Goal: Transaction & Acquisition: Book appointment/travel/reservation

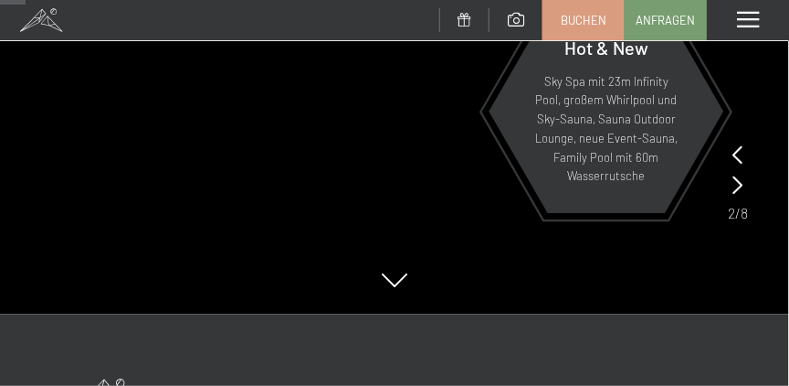
click at [566, 112] on p "Sky Spa mit 23m Infinity Pool, großem Whirlpool und Sky-Sauna, Sauna Outdoor Lo…" at bounding box center [607, 129] width 146 height 114
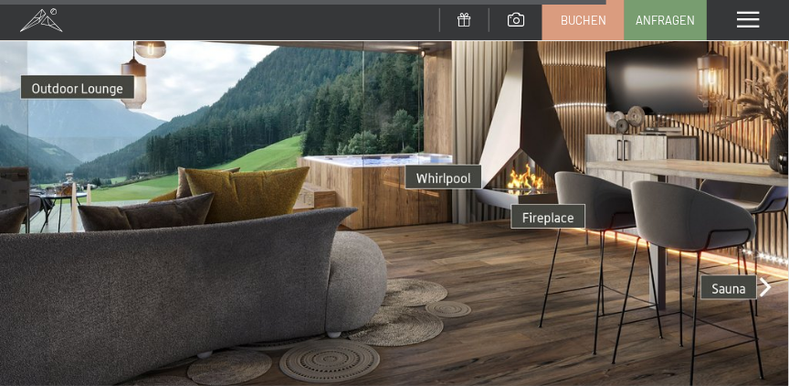
scroll to position [3685, 0]
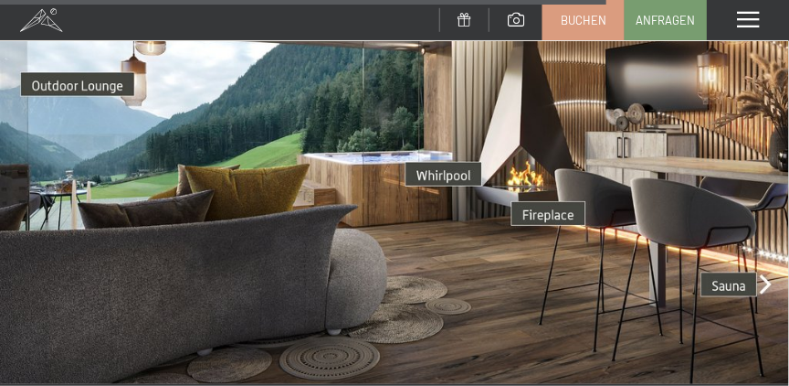
click at [449, 141] on img at bounding box center [394, 162] width 789 height 444
drag, startPoint x: 428, startPoint y: 121, endPoint x: 499, endPoint y: 157, distance: 80.1
click at [428, 120] on img at bounding box center [394, 162] width 789 height 444
click at [545, 177] on img at bounding box center [394, 162] width 789 height 444
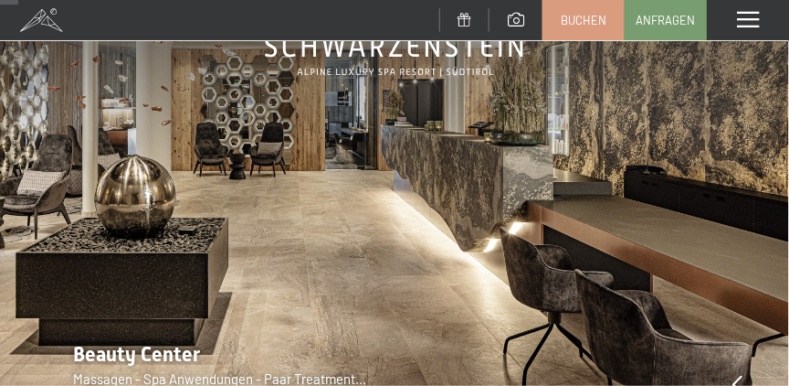
scroll to position [0, 0]
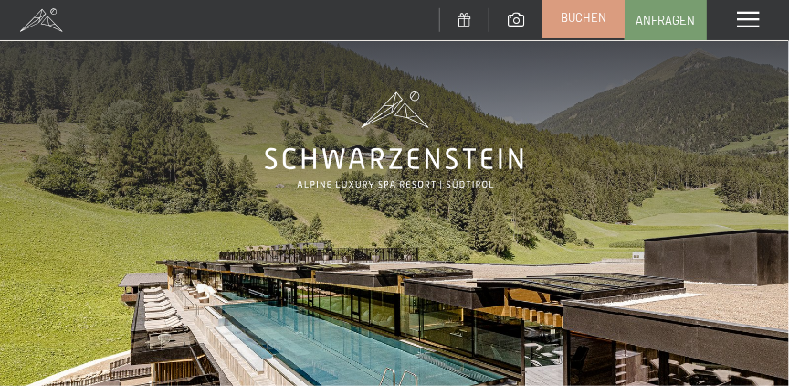
click at [566, 22] on span "Buchen" at bounding box center [584, 17] width 46 height 16
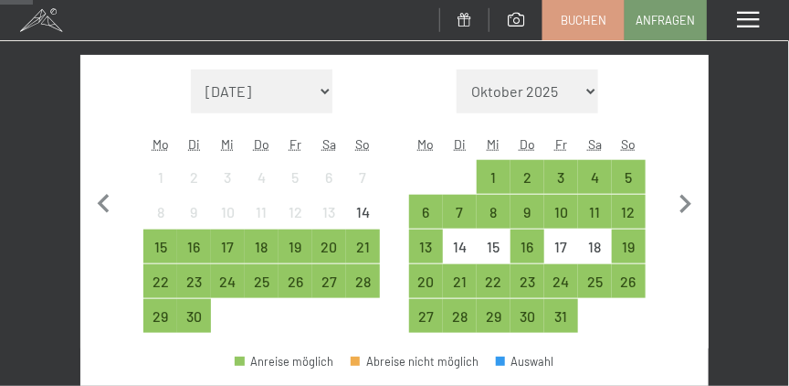
scroll to position [418, 0]
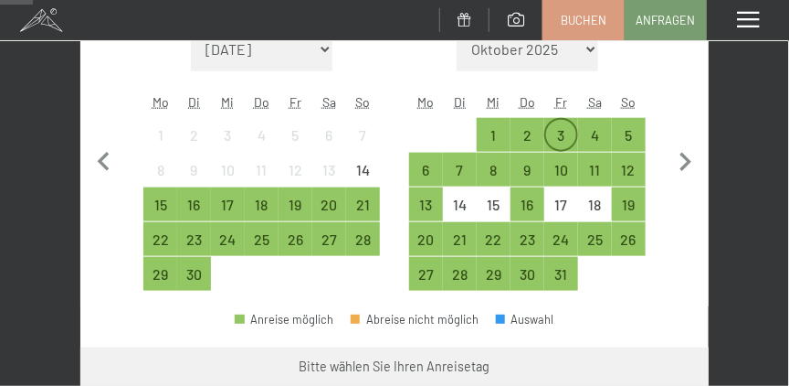
click at [561, 134] on div "3" at bounding box center [561, 143] width 30 height 30
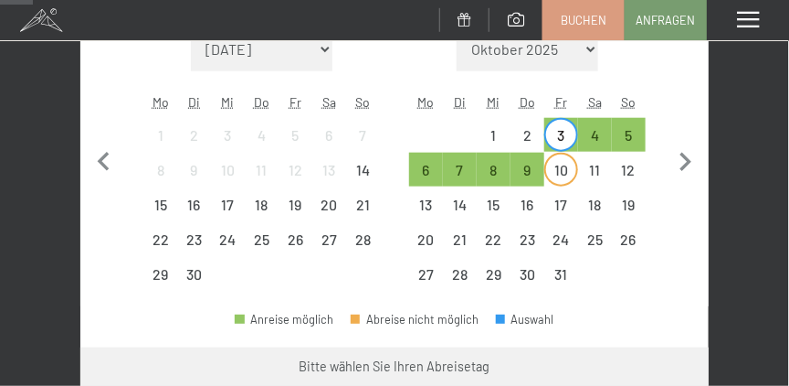
click at [559, 165] on div "10" at bounding box center [561, 178] width 30 height 30
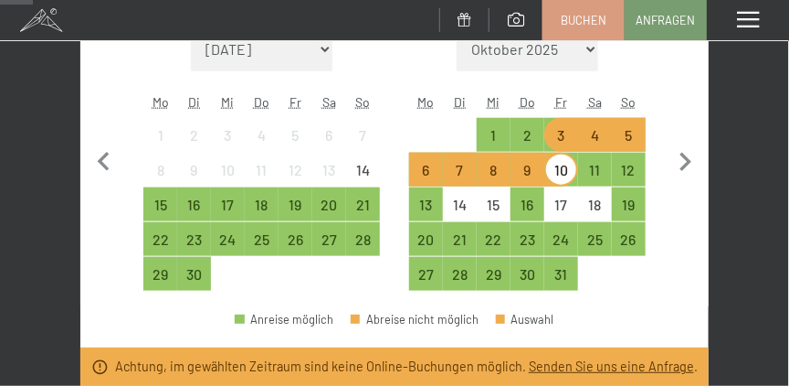
click at [587, 143] on div "4" at bounding box center [595, 143] width 30 height 30
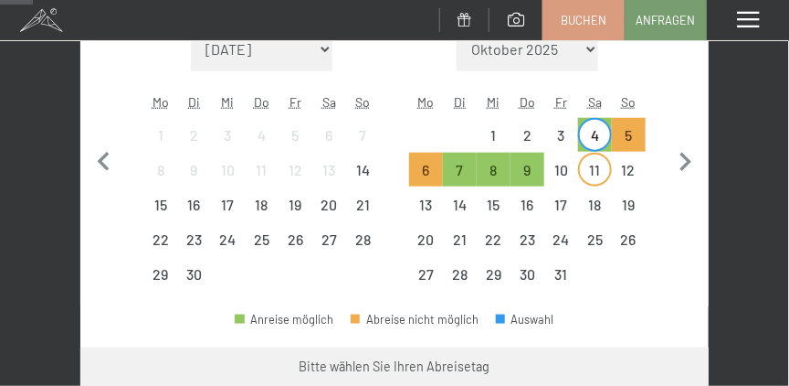
click at [597, 171] on div "11" at bounding box center [595, 178] width 30 height 30
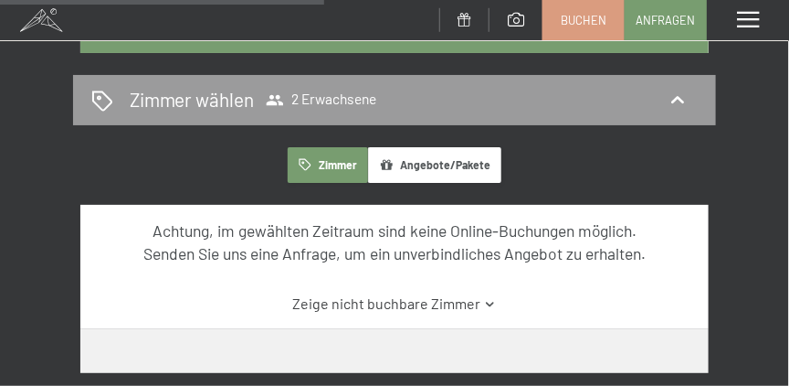
scroll to position [696, 0]
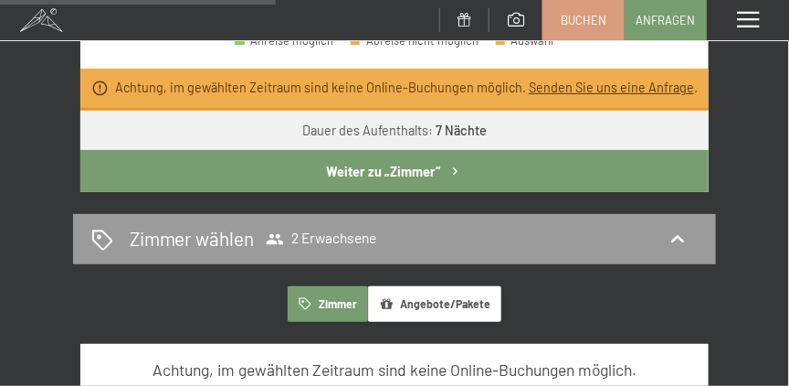
click at [451, 174] on icon "button" at bounding box center [456, 172] width 16 height 16
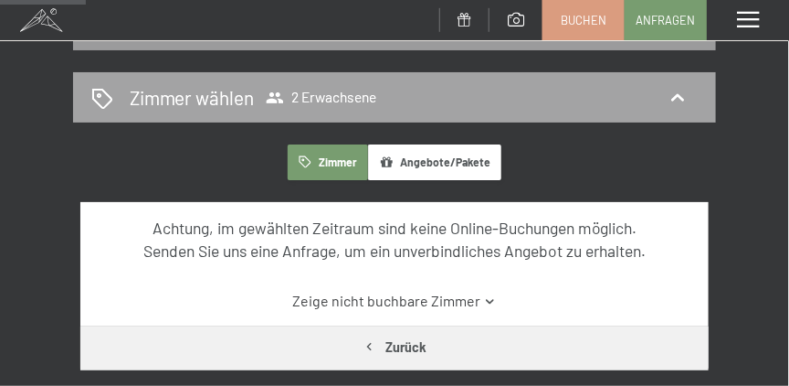
click at [456, 100] on div "Zimmer wählen 2 Erwachsene" at bounding box center [394, 97] width 607 height 26
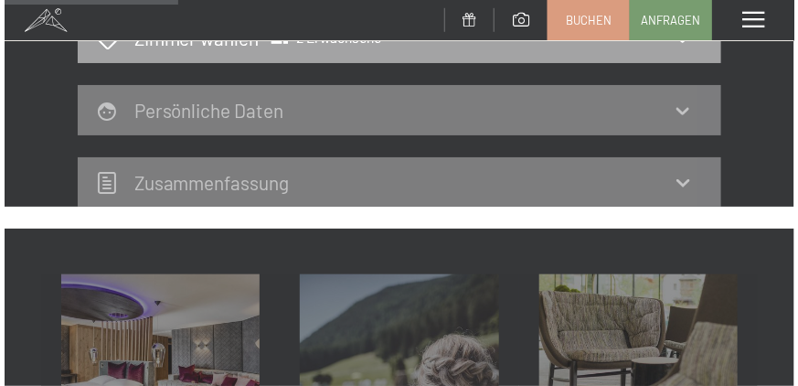
scroll to position [0, 0]
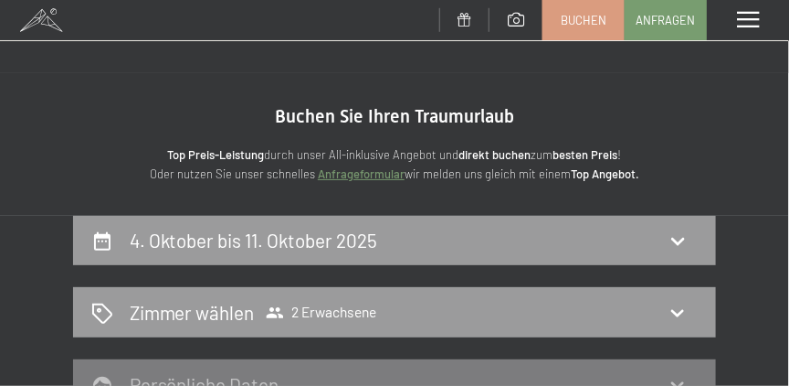
click at [753, 19] on span at bounding box center [748, 20] width 22 height 16
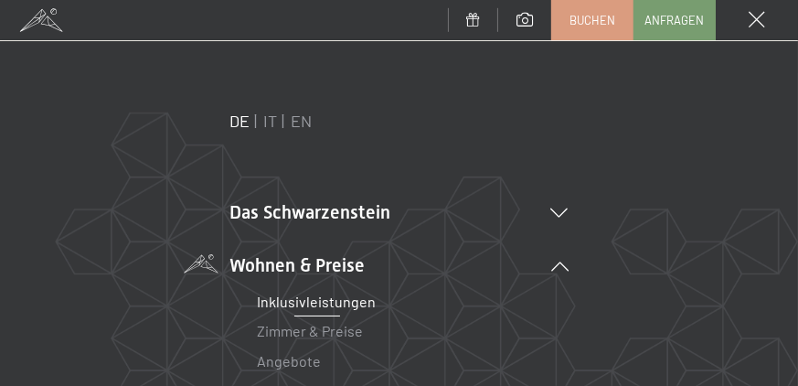
click at [308, 302] on link "Inklusivleistungen" at bounding box center [317, 300] width 119 height 17
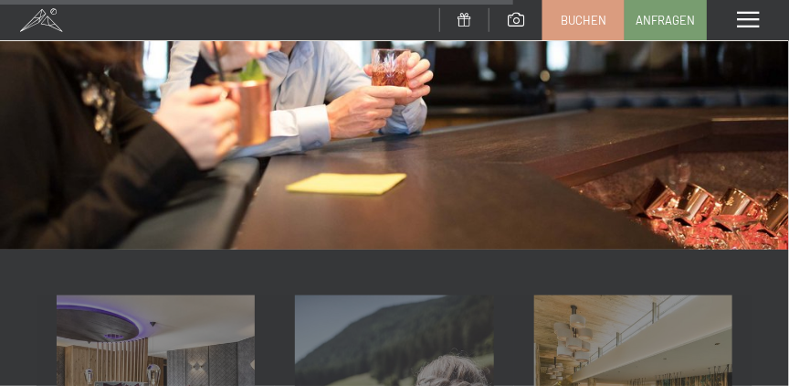
scroll to position [1531, 0]
